Goal: Information Seeking & Learning: Understand process/instructions

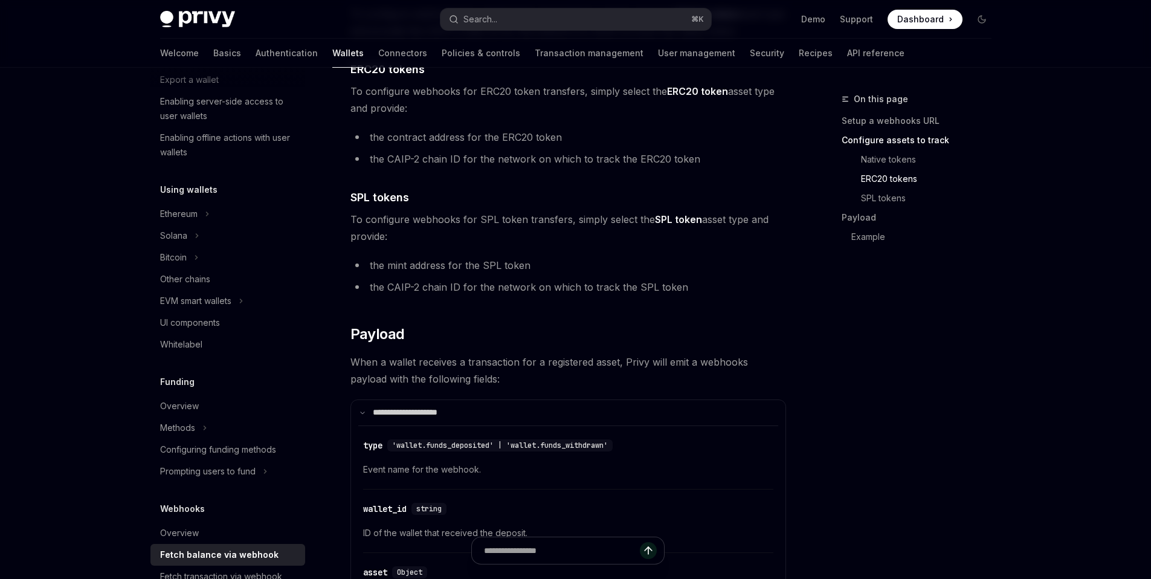
scroll to position [188, 0]
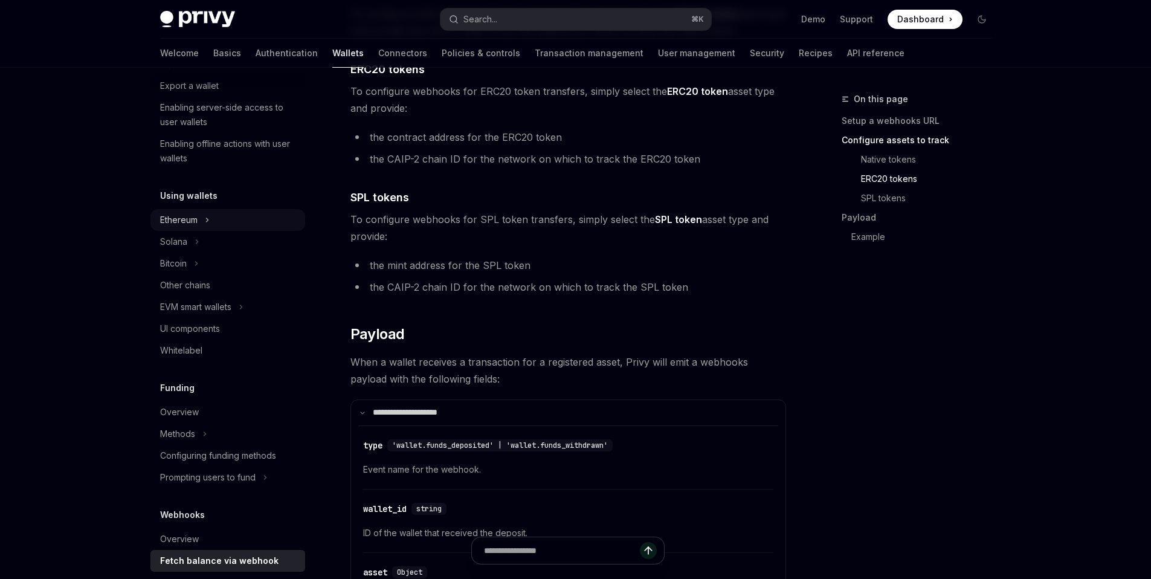
click at [196, 221] on div "Ethereum" at bounding box center [178, 220] width 37 height 14
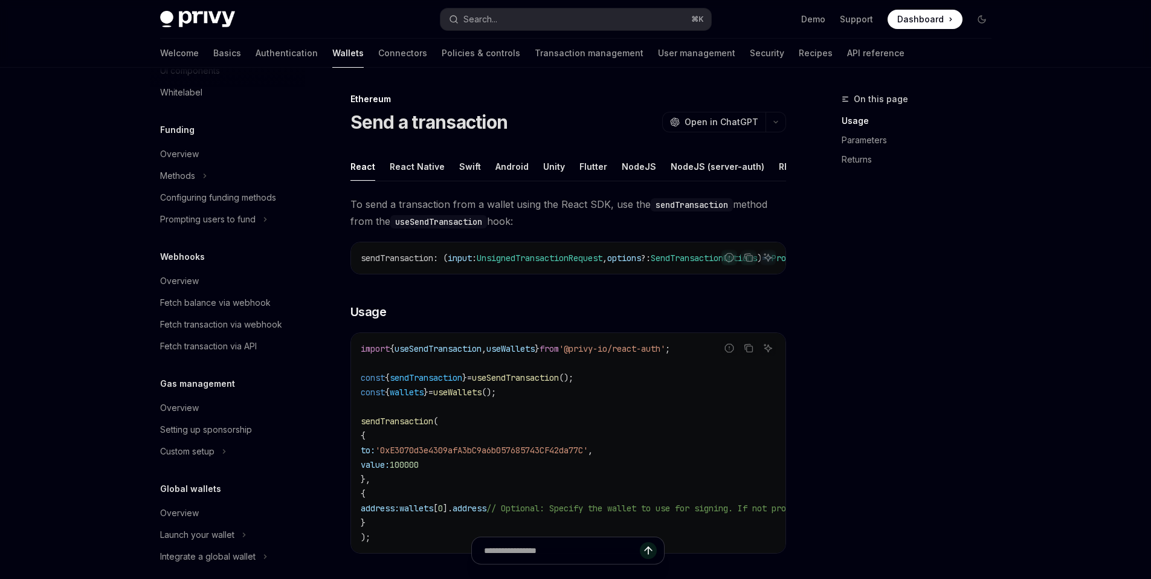
scroll to position [642, 0]
click at [210, 354] on div "Fetch transaction via API" at bounding box center [208, 346] width 97 height 14
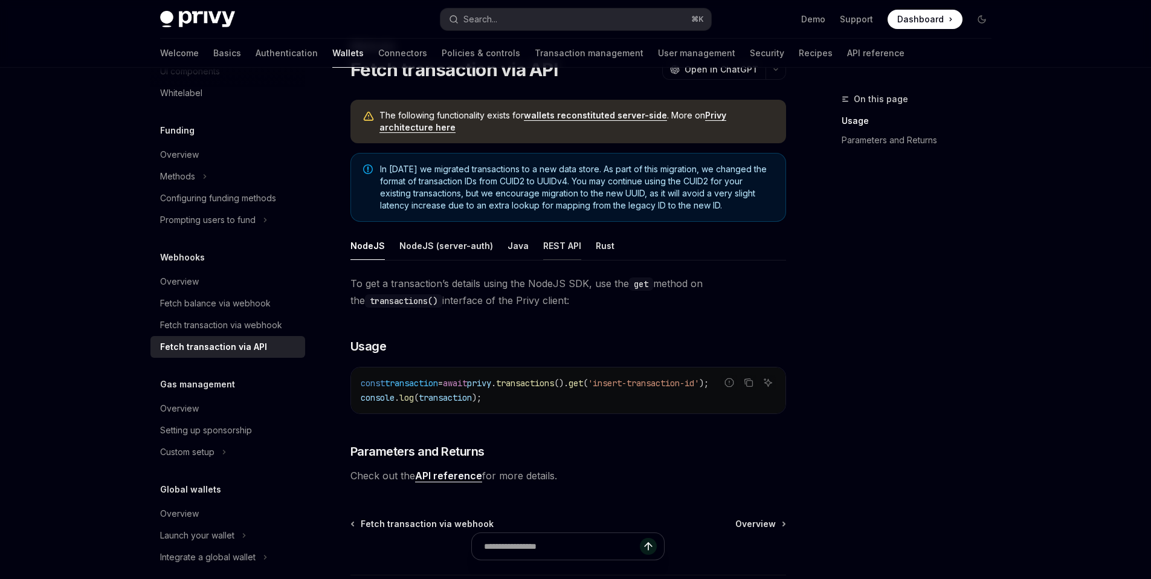
scroll to position [63, 0]
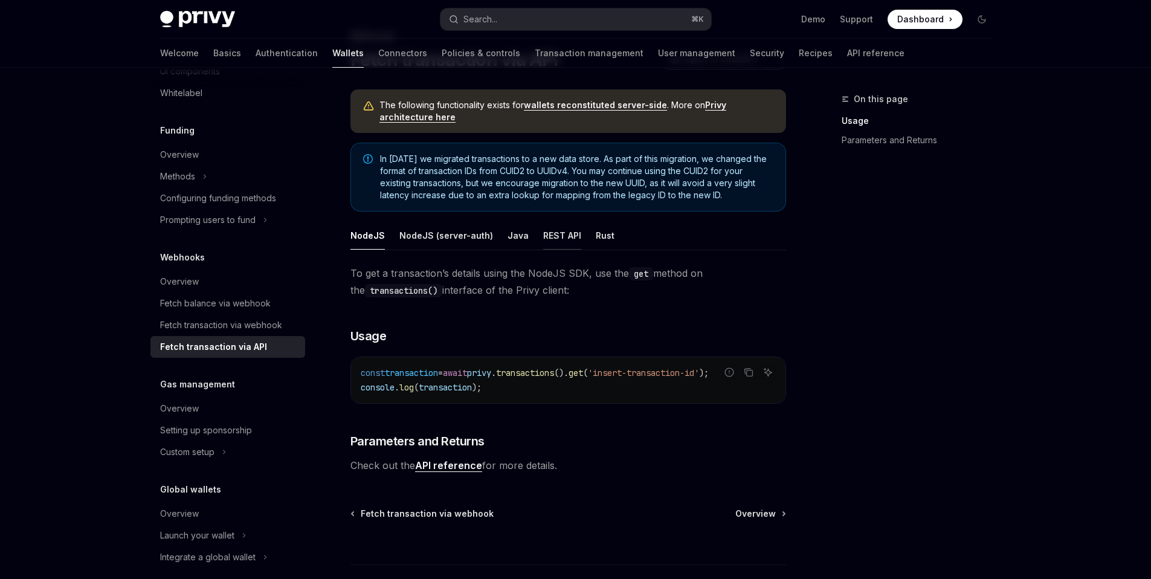
click at [559, 240] on button "REST API" at bounding box center [562, 235] width 38 height 28
type textarea "*"
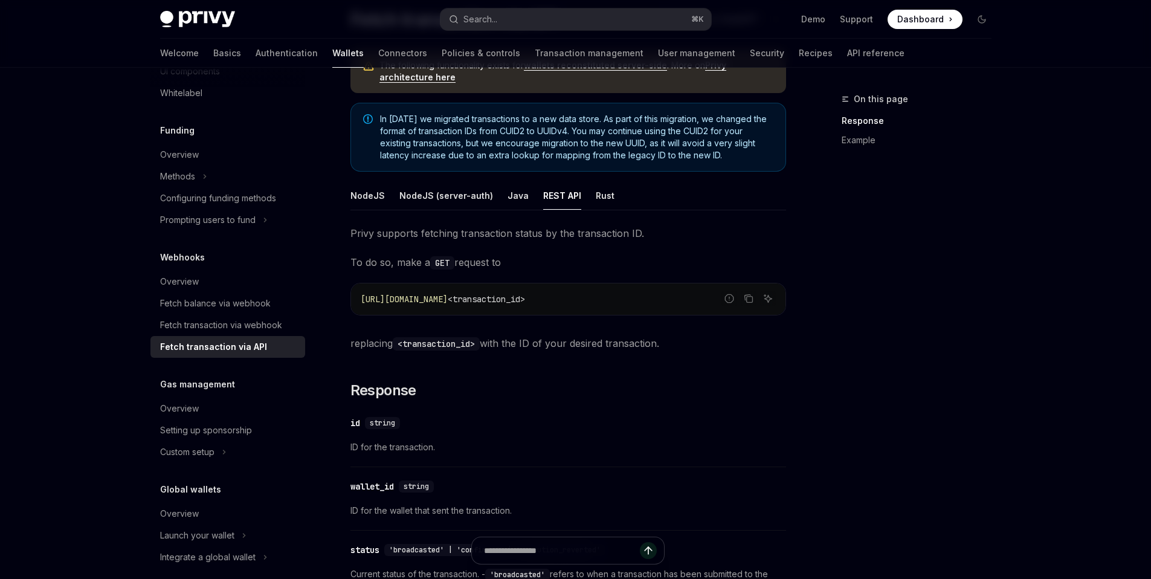
scroll to position [129, 0]
